Goal: Information Seeking & Learning: Learn about a topic

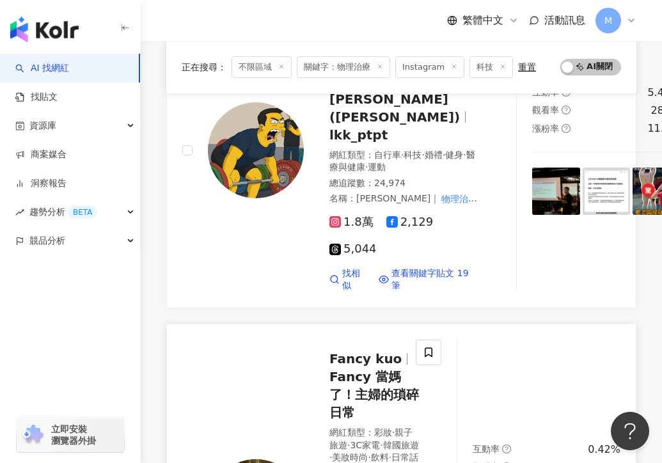
scroll to position [248, 0]
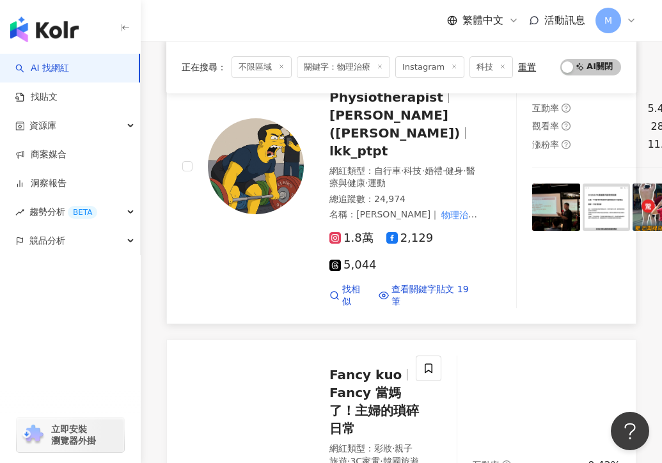
type input "****"
click at [361, 232] on span "1.8萬" at bounding box center [352, 238] width 44 height 13
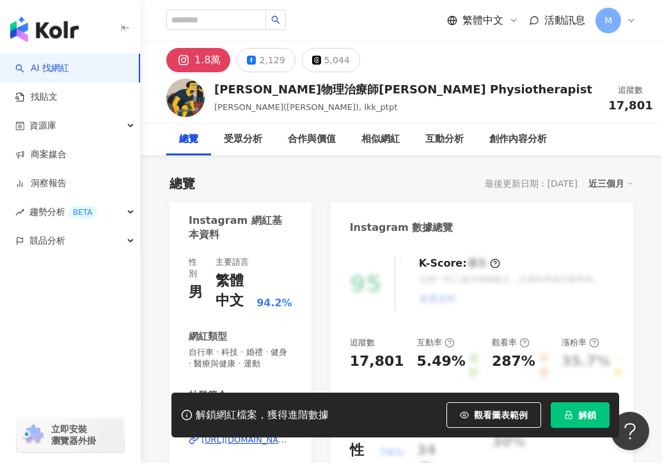
click at [212, 65] on div "1.8萬" at bounding box center [208, 60] width 26 height 18
click at [197, 52] on div "1.8萬" at bounding box center [208, 60] width 26 height 18
drag, startPoint x: 218, startPoint y: 89, endPoint x: 309, endPoint y: 89, distance: 90.9
click at [309, 89] on div "[PERSON_NAME]物理治療師[PERSON_NAME] Physiotherapist" at bounding box center [403, 89] width 378 height 16
copy div "[PERSON_NAME]物理治療師"
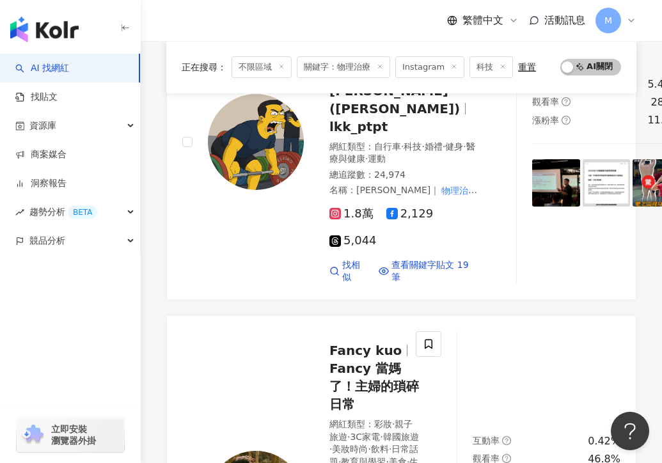
scroll to position [250, 0]
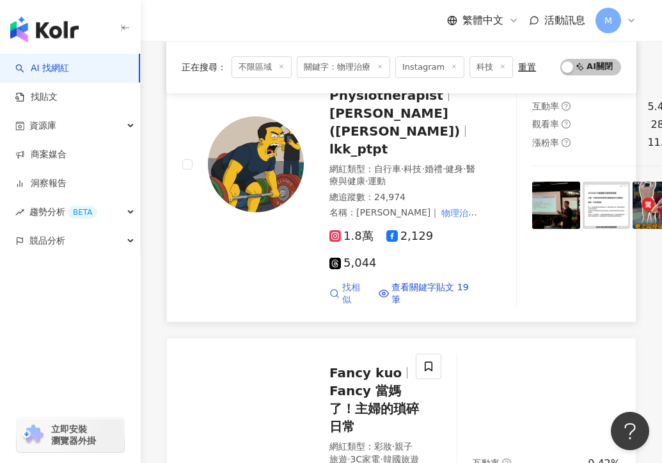
click at [346, 282] on span "找相似" at bounding box center [355, 294] width 26 height 25
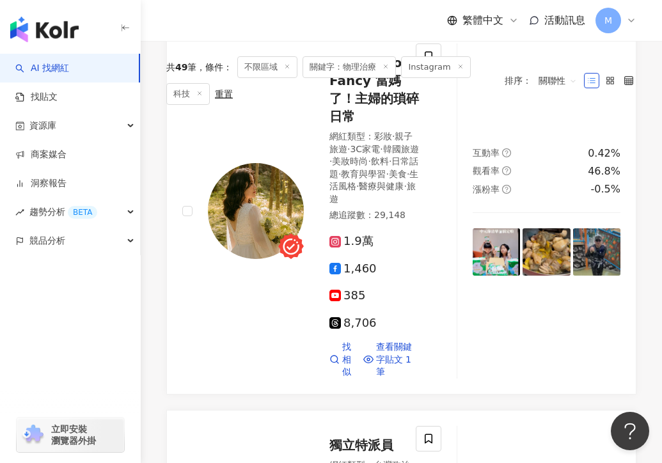
scroll to position [0, 0]
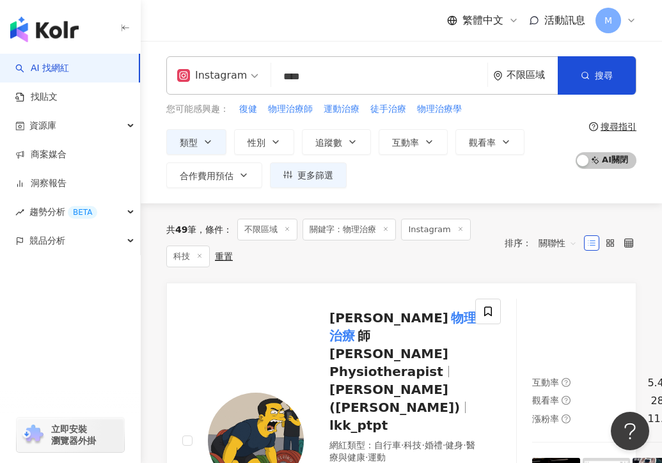
click at [339, 84] on input "****" at bounding box center [379, 77] width 206 height 24
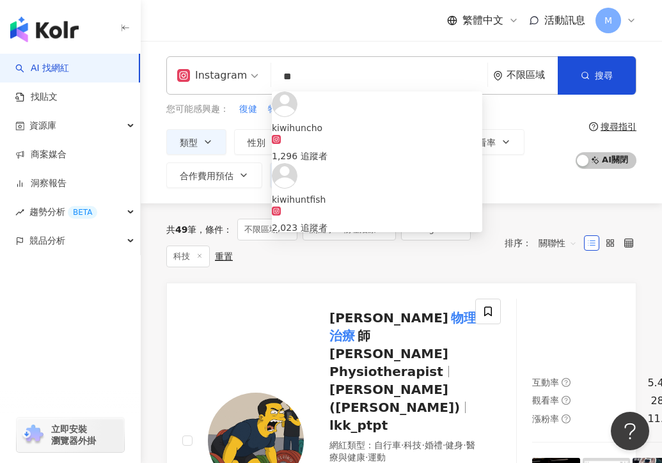
type input "*"
